Goal: Use online tool/utility: Utilize a website feature to perform a specific function

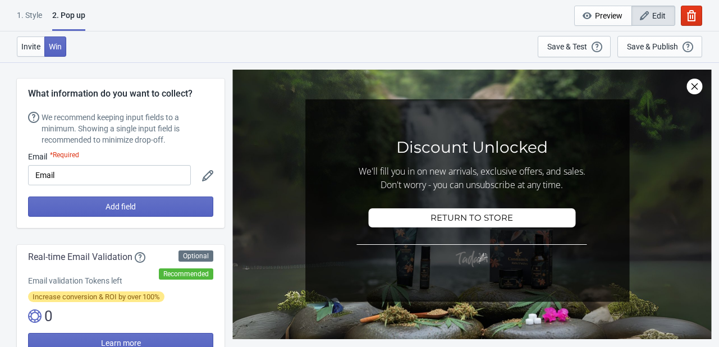
select select "once"
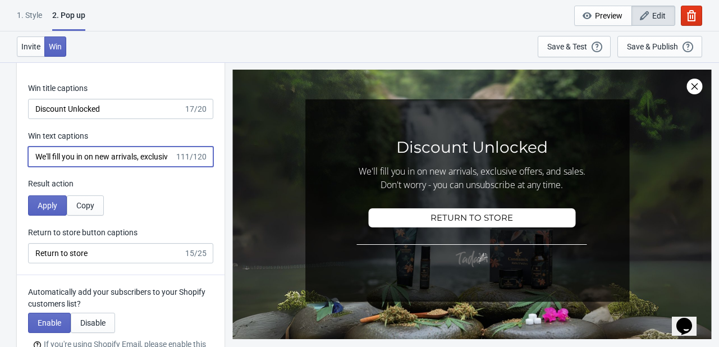
click at [113, 157] on input "We'll fill you in on new arrivals, exclusive offers, and sales. Don't worry - y…" at bounding box center [101, 156] width 146 height 20
paste input "PAINFREE15"
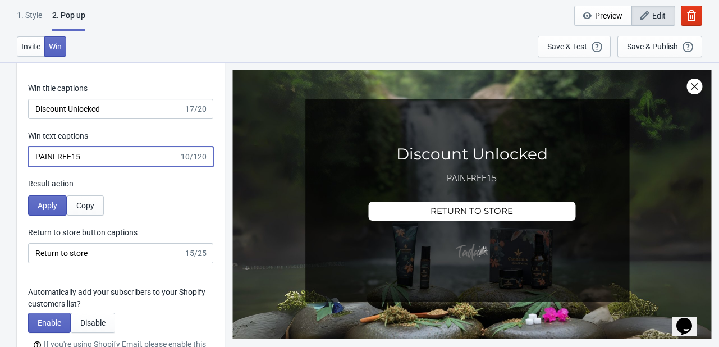
click at [63, 160] on input "PAINFREE15" at bounding box center [103, 156] width 151 height 20
click at [89, 157] on input "PAINFREE15" at bounding box center [103, 156] width 151 height 20
paste input "Congrats! 🎊 You’ve unlocked your 10% off + insider perks like early launches, V…"
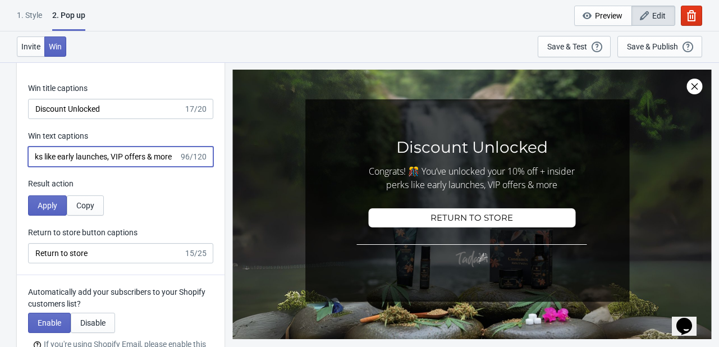
click at [90, 159] on input "Congrats! 🎊 You’ve unlocked your 10% off + insider perks like early launches, V…" at bounding box center [103, 156] width 151 height 20
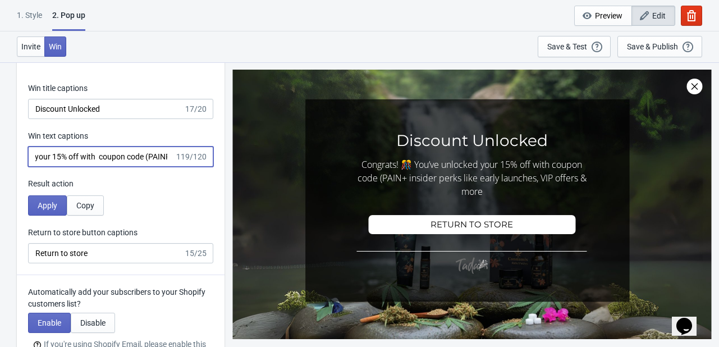
scroll to position [0, 111]
click at [171, 155] on input "Congrats! 🎊 You’ve unlocked your 15% off with coupon code (PAINF+ insider perks…" at bounding box center [101, 156] width 146 height 20
click at [167, 155] on input "Congrats! 🎊 You’ve unlocked your 15% off with coupon code (PAINF+ insider perks…" at bounding box center [101, 156] width 146 height 20
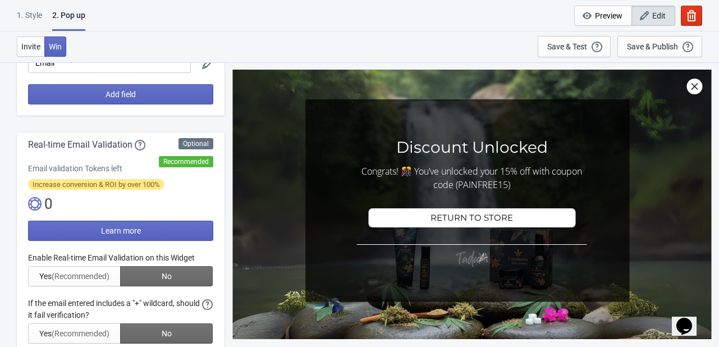
scroll to position [224, 0]
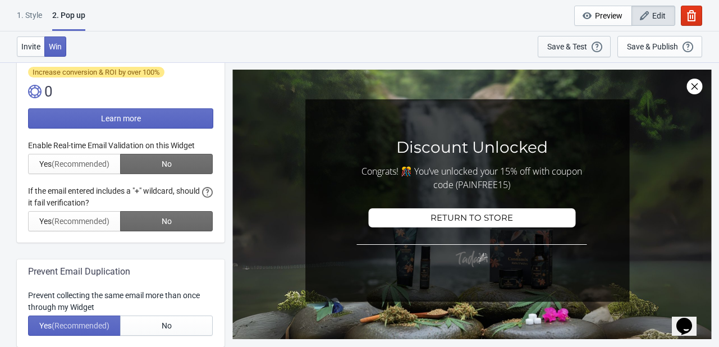
type input "Congrats! 🎊 You’ve unlocked your 15% off with coupon code (PAINFREE15)"
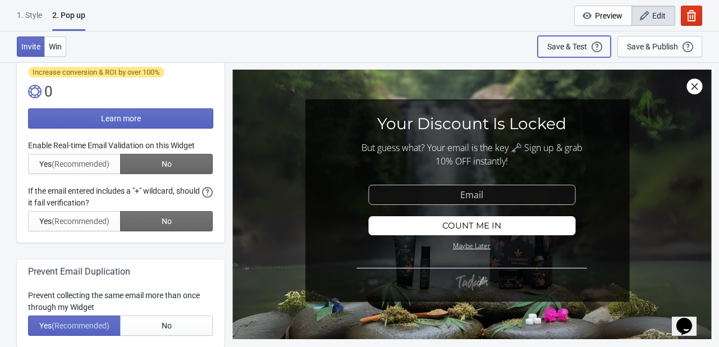
scroll to position [0, 0]
click at [565, 45] on div "Save & Test" at bounding box center [567, 46] width 40 height 9
click at [570, 46] on div "Save & Test" at bounding box center [567, 46] width 40 height 9
click at [604, 15] on span "Preview" at bounding box center [608, 15] width 27 height 9
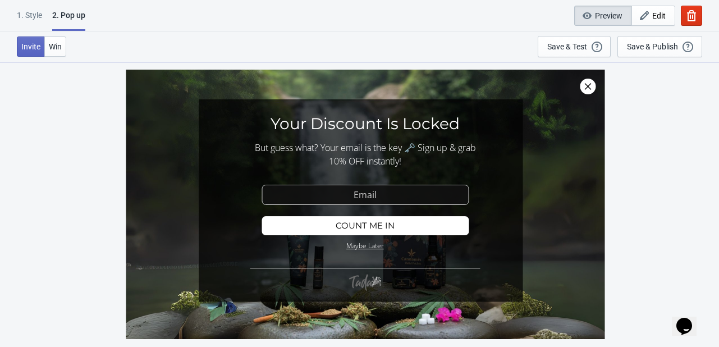
click at [367, 192] on div at bounding box center [365, 204] width 479 height 269
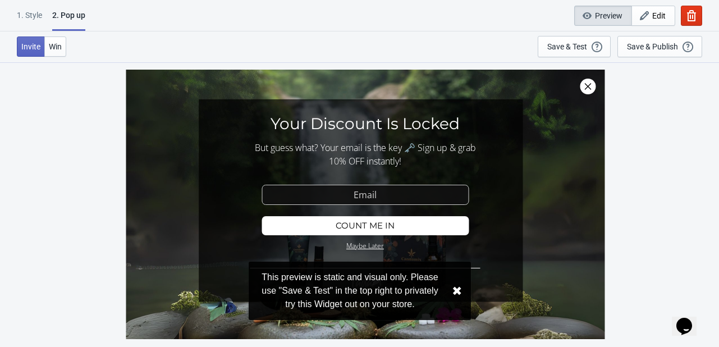
click at [458, 296] on button "✖︎" at bounding box center [457, 291] width 10 height 14
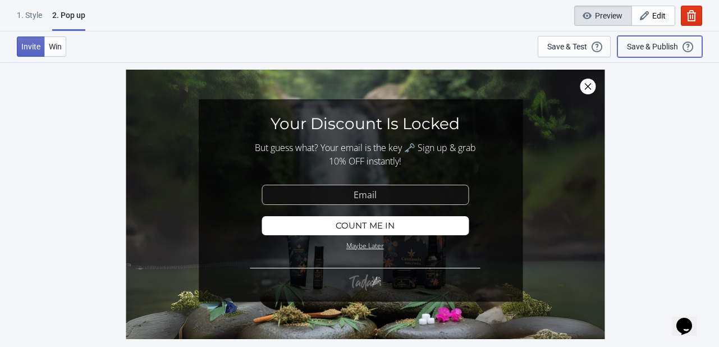
click at [659, 46] on div "Save & Publish" at bounding box center [652, 46] width 51 height 9
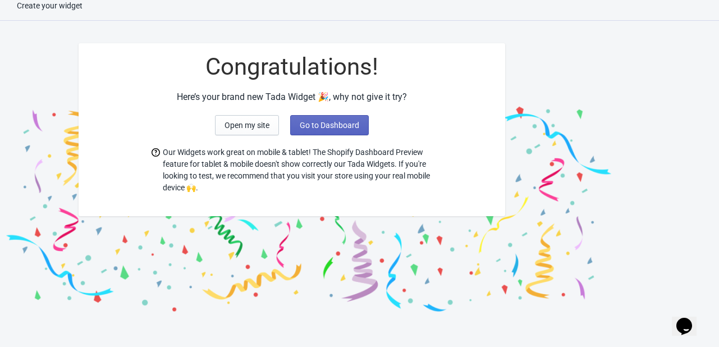
scroll to position [11, 0]
click at [659, 46] on div "Congratulations! Here’s your brand new Tada Widget 🎉, why not give it try? Open…" at bounding box center [359, 173] width 719 height 283
click at [247, 122] on span "Open my site" at bounding box center [246, 125] width 45 height 9
click at [312, 121] on span "Go to Dashboard" at bounding box center [329, 125] width 59 height 9
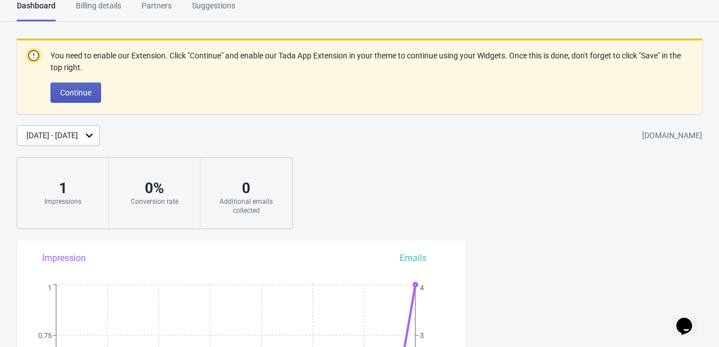
click at [77, 89] on span "Continue" at bounding box center [75, 92] width 31 height 9
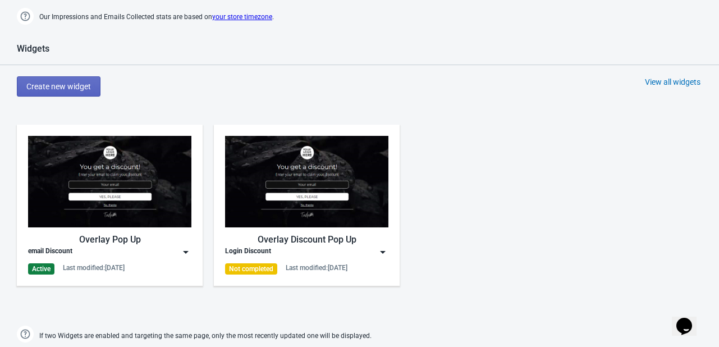
scroll to position [505, 0]
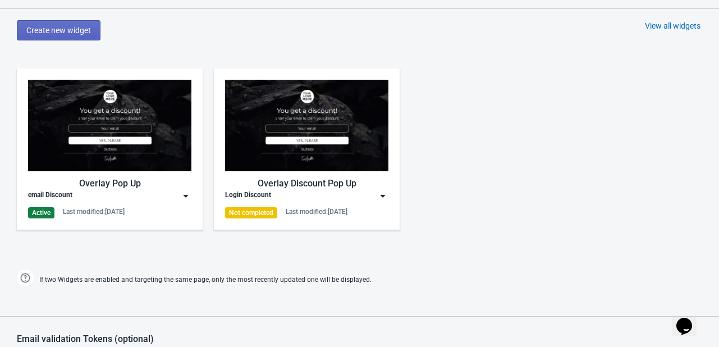
click at [184, 194] on img at bounding box center [185, 195] width 11 height 11
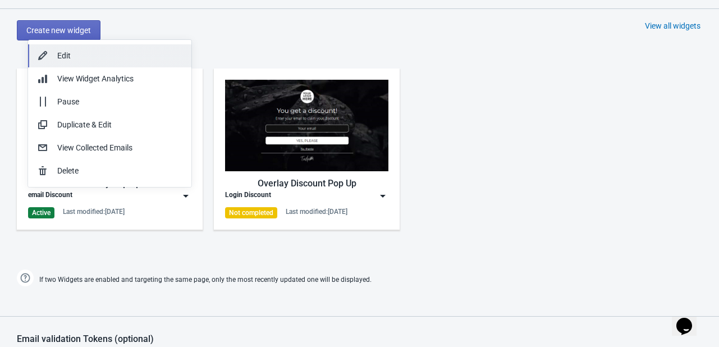
click at [102, 59] on div "Edit" at bounding box center [119, 56] width 125 height 12
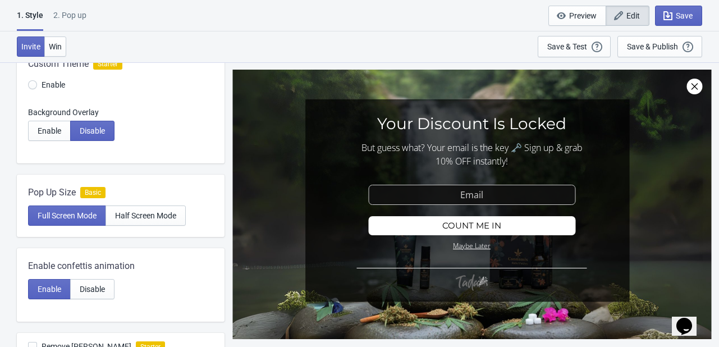
scroll to position [168, 0]
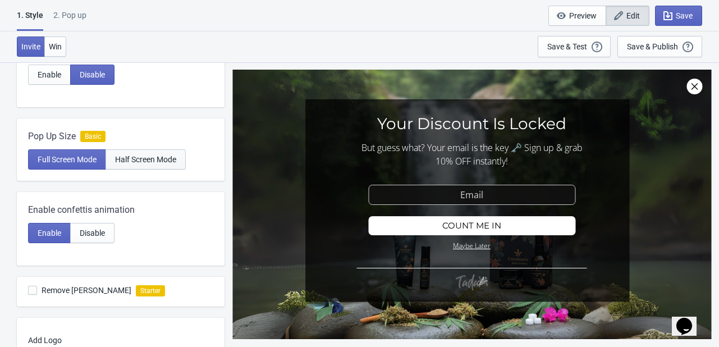
click at [154, 167] on button "Half Screen Mode" at bounding box center [145, 159] width 80 height 20
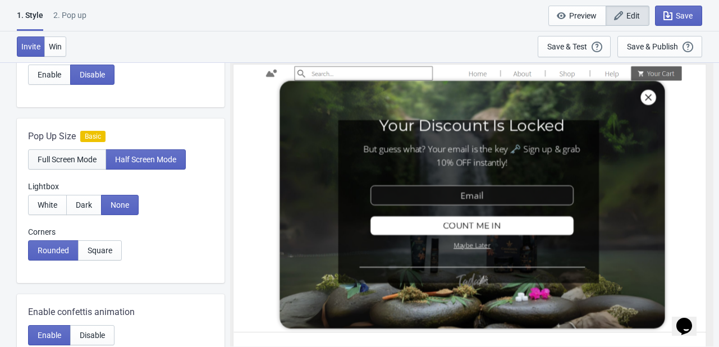
click at [66, 159] on span "Full Screen Mode" at bounding box center [67, 159] width 59 height 9
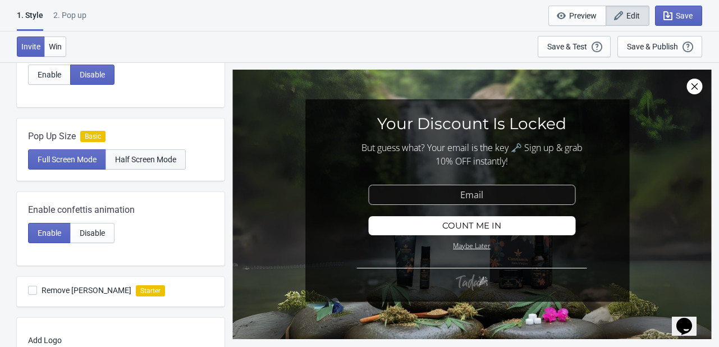
click at [137, 158] on span "Half Screen Mode" at bounding box center [145, 159] width 61 height 9
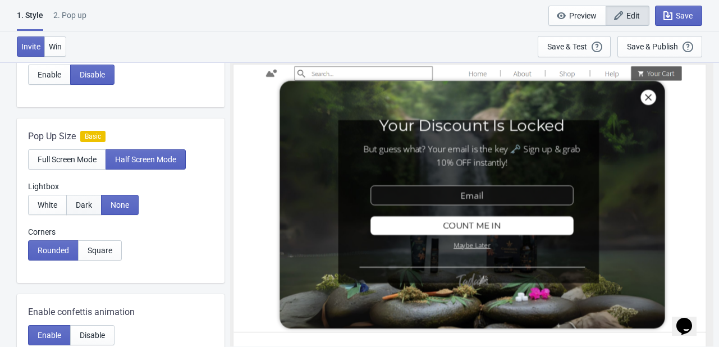
click at [90, 206] on span "Dark" at bounding box center [84, 204] width 16 height 9
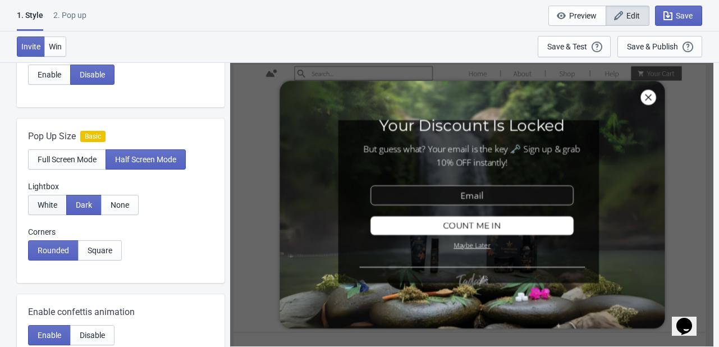
click at [49, 205] on span "White" at bounding box center [48, 204] width 20 height 9
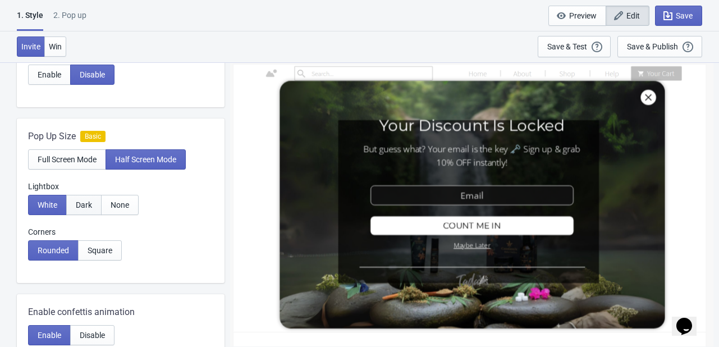
click at [79, 203] on span "Dark" at bounding box center [84, 204] width 16 height 9
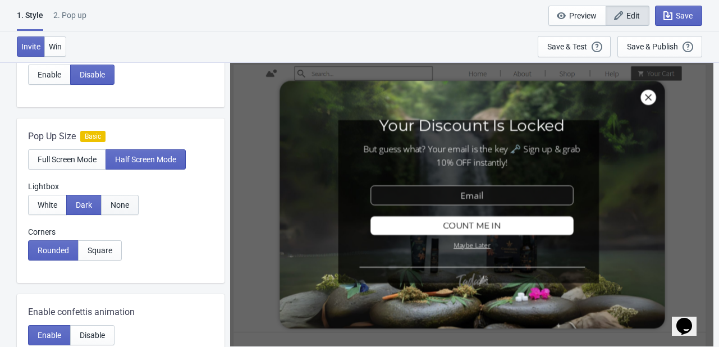
scroll to position [224, 0]
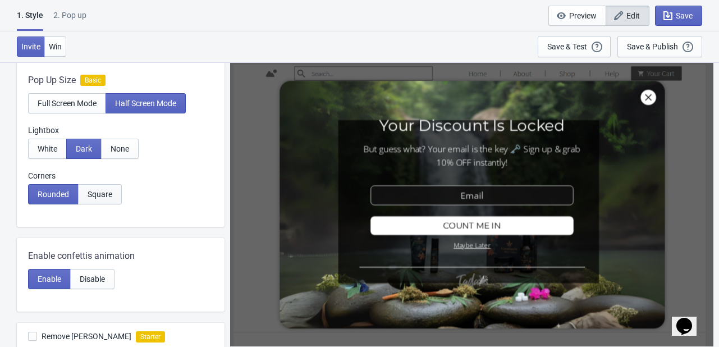
click at [103, 197] on span "Square" at bounding box center [100, 194] width 25 height 9
click at [62, 190] on span "Rounded" at bounding box center [53, 194] width 31 height 9
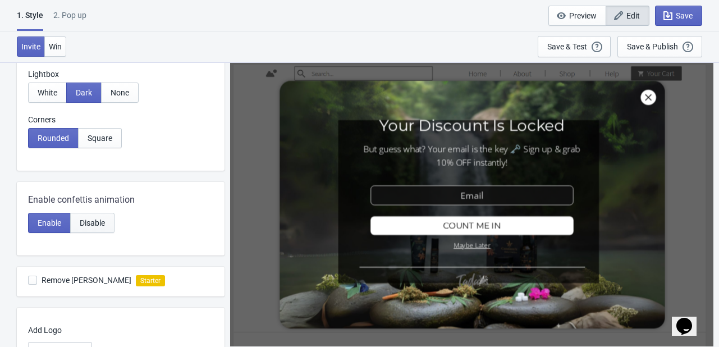
click at [96, 220] on span "Disable" at bounding box center [92, 222] width 25 height 9
click at [54, 220] on span "Enable" at bounding box center [50, 222] width 24 height 9
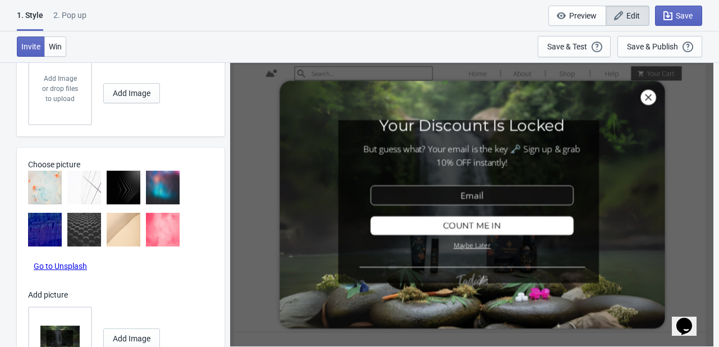
scroll to position [627, 0]
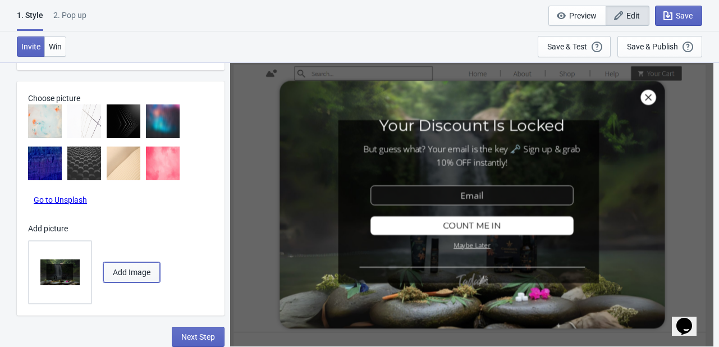
click at [127, 272] on span "Add Image" at bounding box center [132, 272] width 38 height 9
click at [138, 270] on span "Add Image" at bounding box center [132, 272] width 38 height 9
click at [134, 270] on span "Add Image" at bounding box center [132, 272] width 38 height 9
radio input "true"
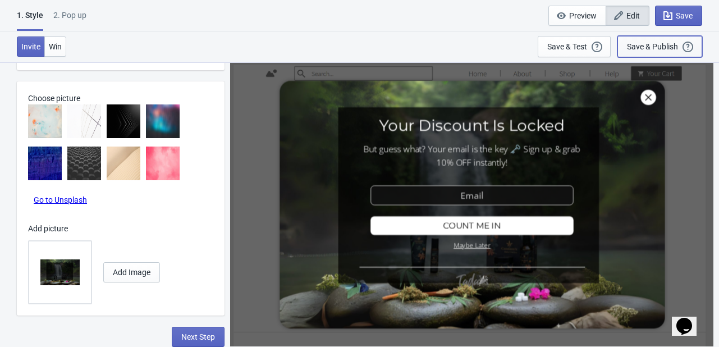
click at [671, 44] on div "Save & Publish" at bounding box center [652, 46] width 51 height 9
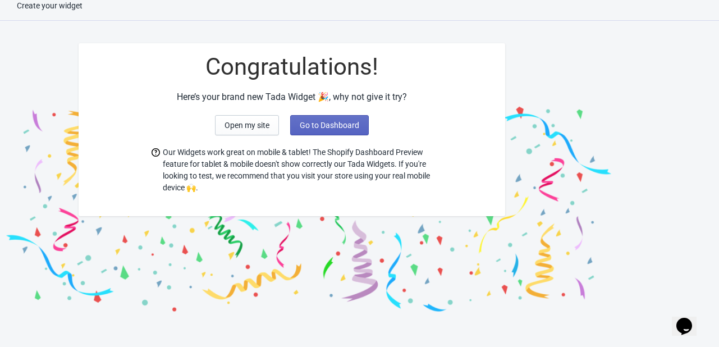
scroll to position [11, 0]
click at [324, 121] on span "Go to Dashboard" at bounding box center [329, 125] width 59 height 9
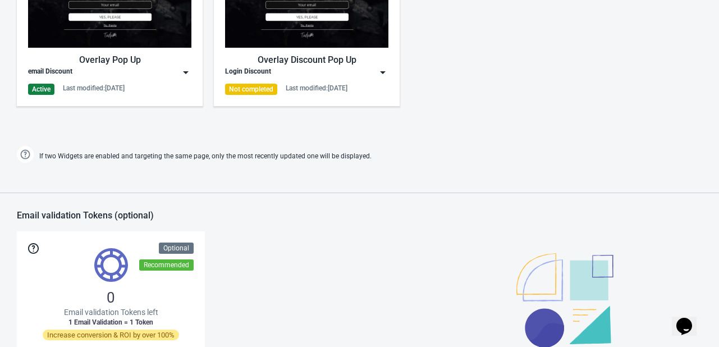
scroll to position [516, 0]
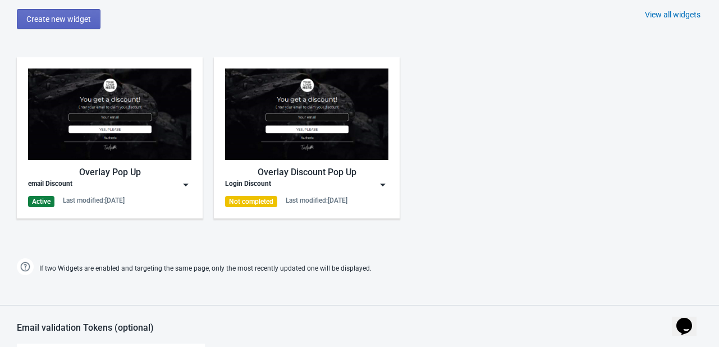
click at [187, 186] on img at bounding box center [185, 184] width 11 height 11
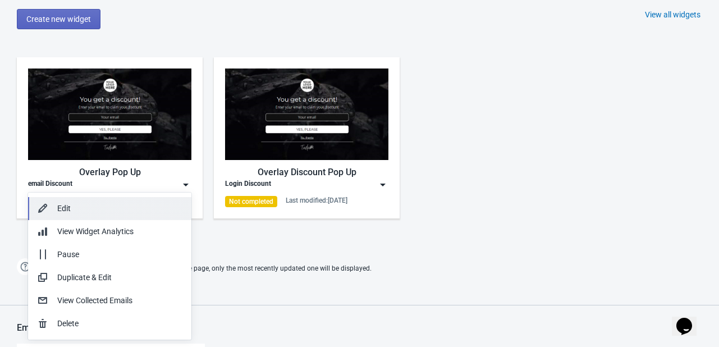
click at [132, 203] on div "Edit" at bounding box center [119, 209] width 125 height 12
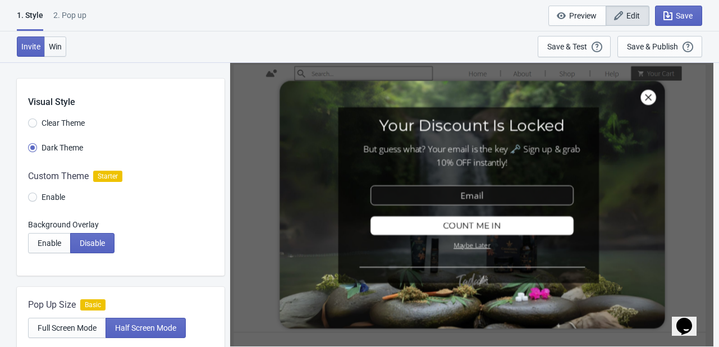
click at [59, 50] on span "Win" at bounding box center [55, 46] width 13 height 9
radio input "true"
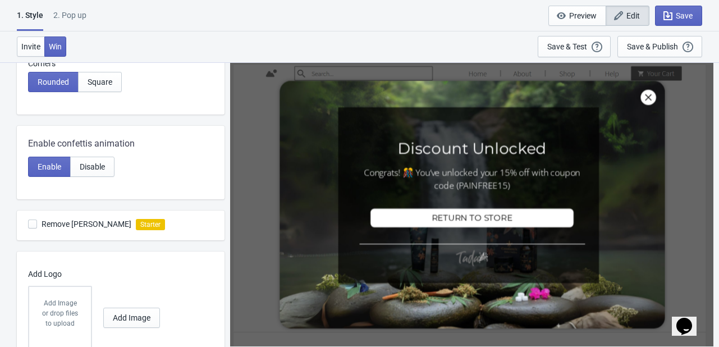
scroll to position [505, 0]
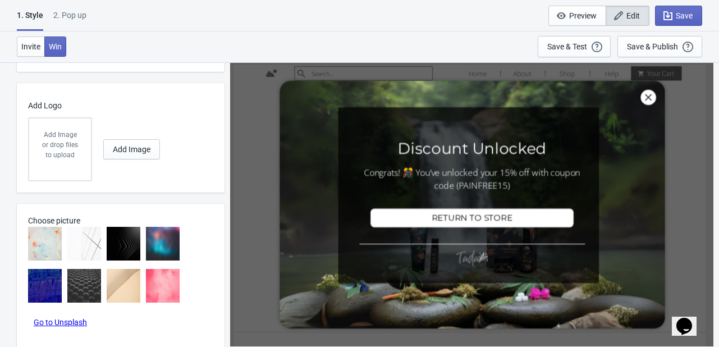
click at [81, 20] on div "2. Pop up" at bounding box center [69, 20] width 33 height 20
select select "once"
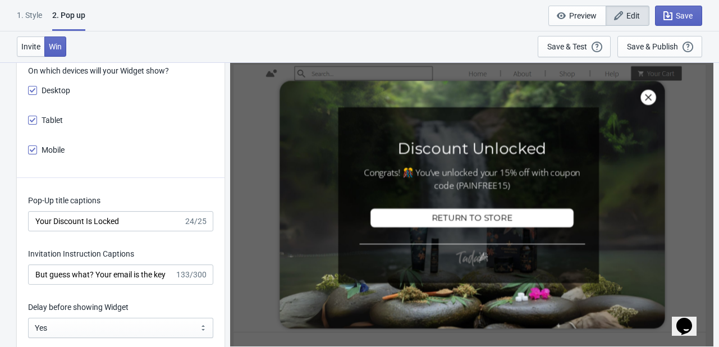
scroll to position [1122, 0]
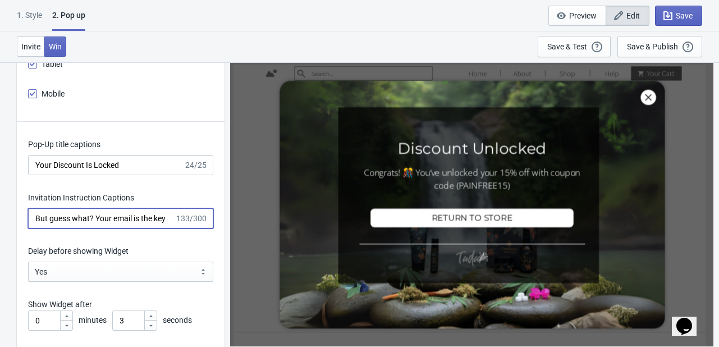
click at [117, 217] on input "But guess what? Your email is the key 🗝️ Sign up & grab 10% OFF instantly!" at bounding box center [101, 218] width 146 height 20
type input "But guess what? Your email is the key 🗝️ Sign up & grab 15% OFF instantly!"
click at [660, 40] on div "Save & Publish This option will save your Widget so that it will be visible to …" at bounding box center [660, 46] width 66 height 12
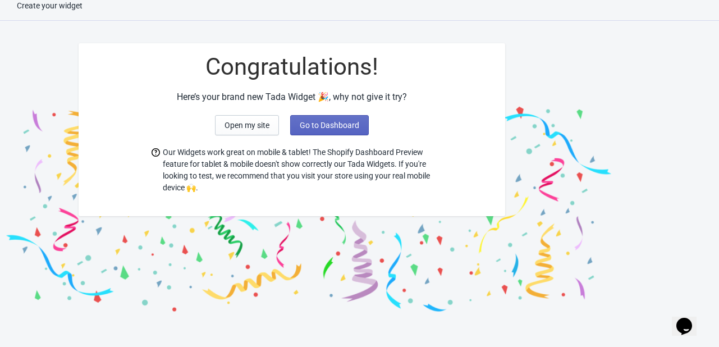
scroll to position [11, 0]
